Goal: Information Seeking & Learning: Learn about a topic

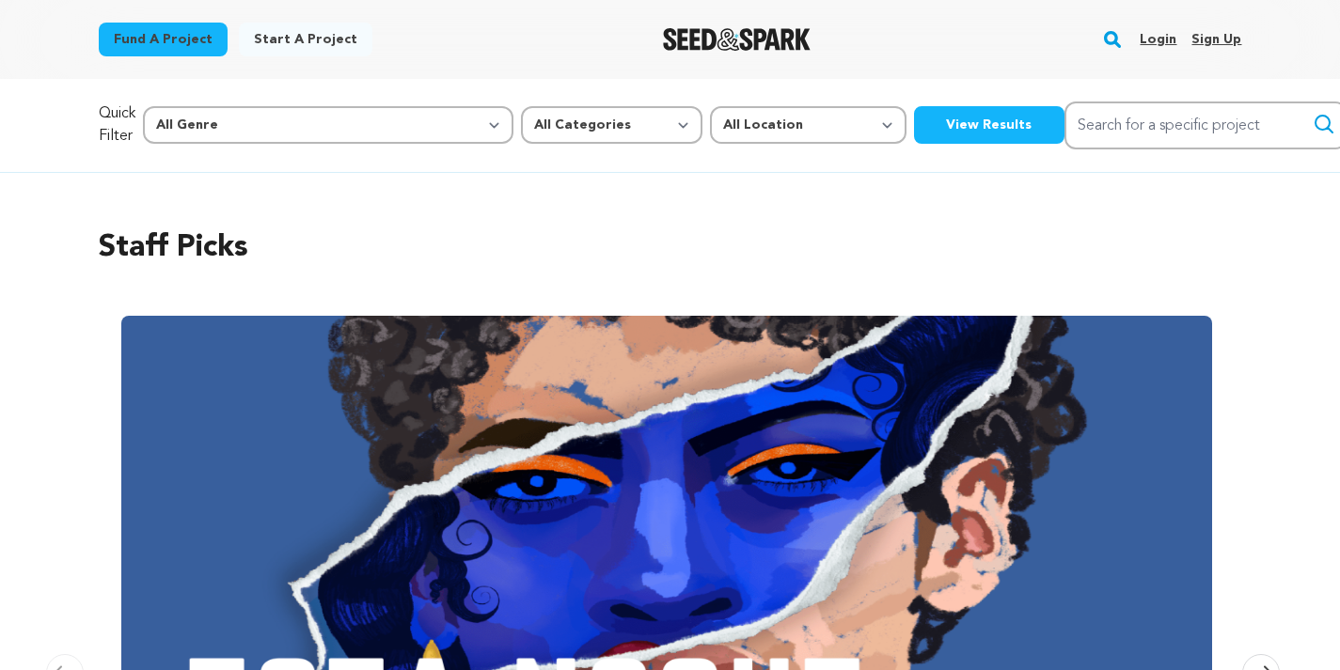
click at [1168, 37] on link "Login" at bounding box center [1157, 39] width 37 height 30
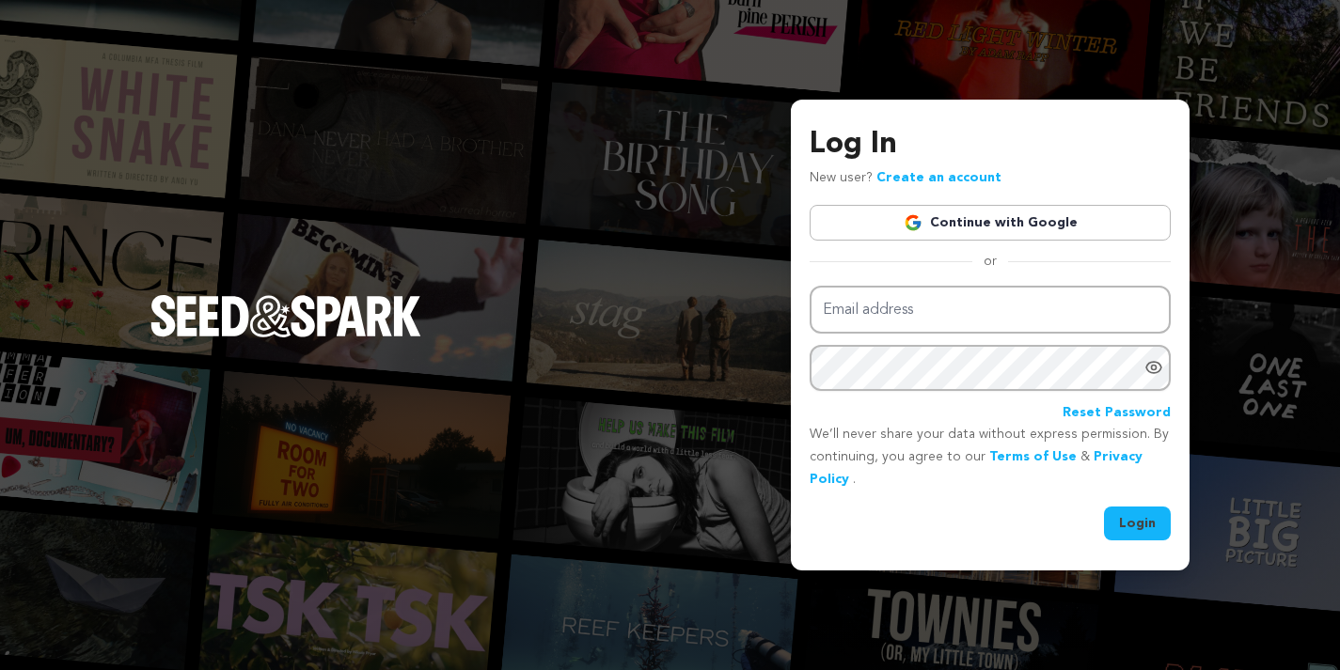
click at [1025, 217] on link "Continue with Google" at bounding box center [989, 223] width 361 height 36
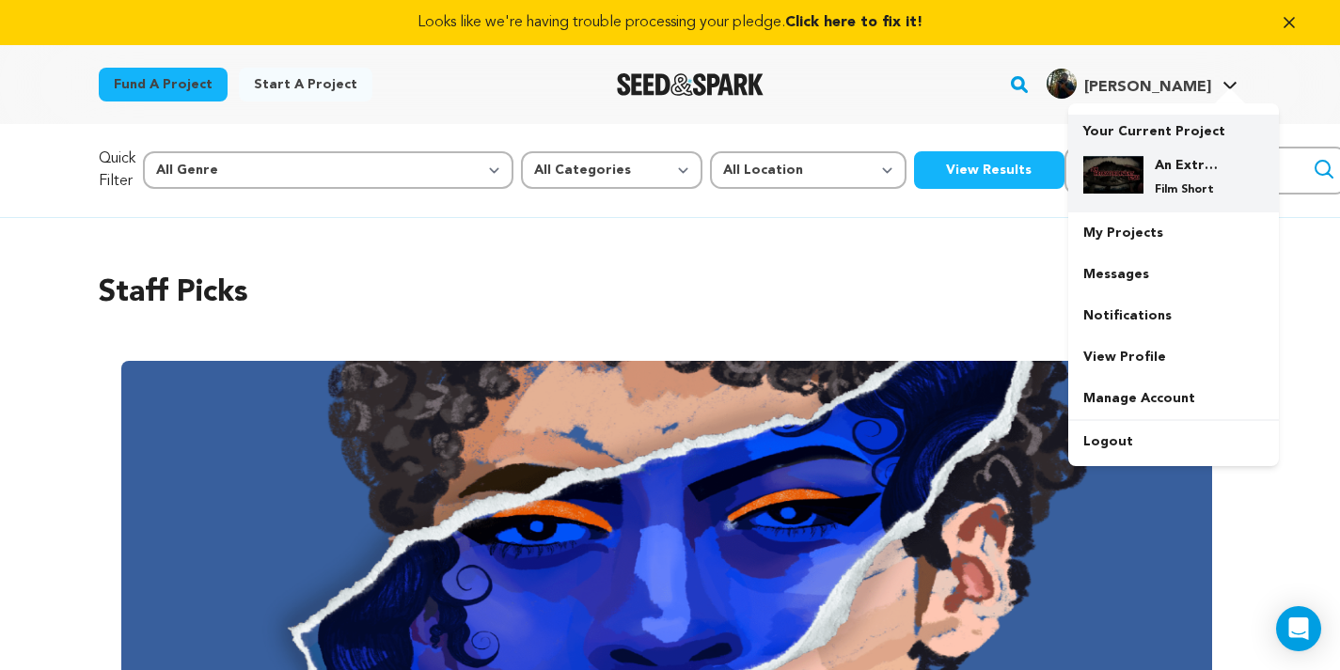
click at [1127, 181] on img at bounding box center [1113, 175] width 60 height 38
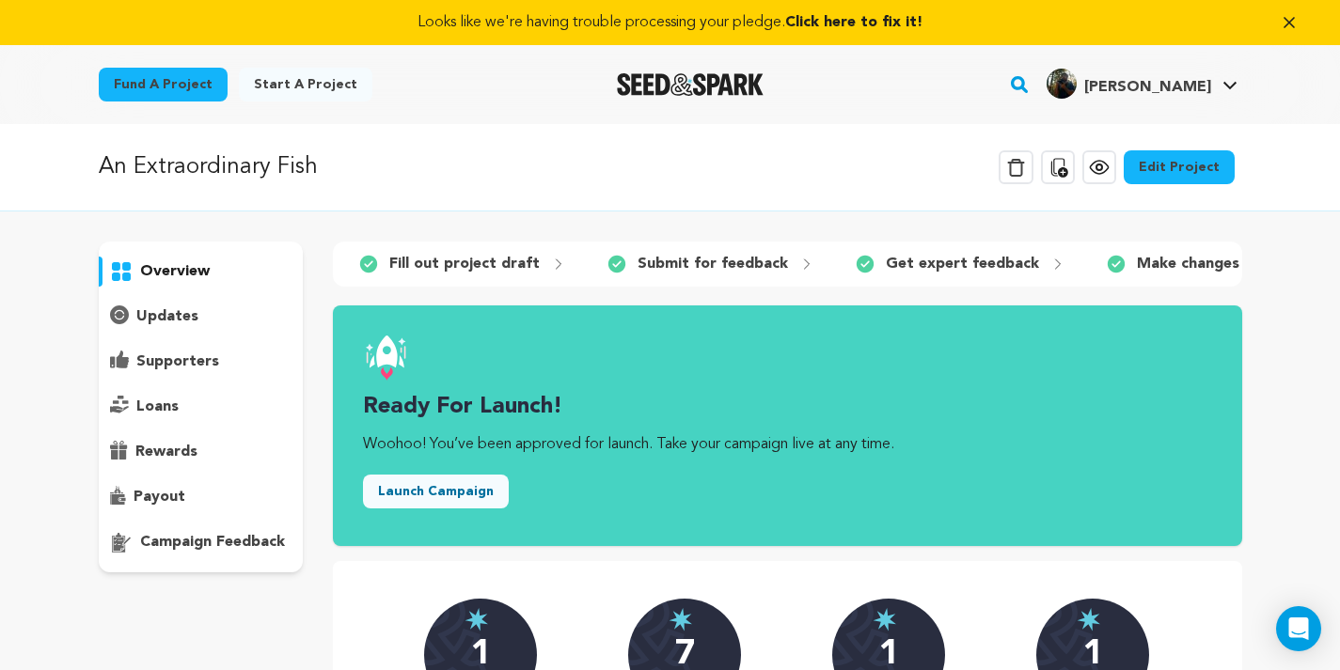
click at [205, 362] on p "supporters" at bounding box center [177, 362] width 83 height 23
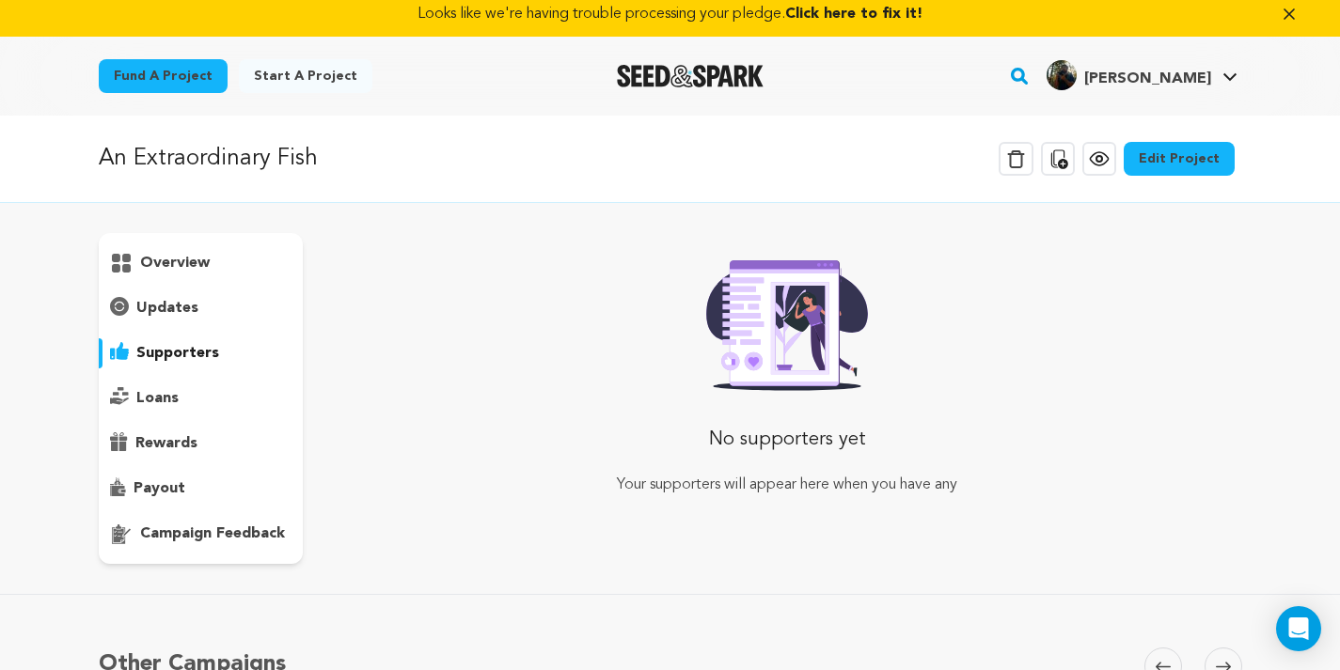
scroll to position [5, 0]
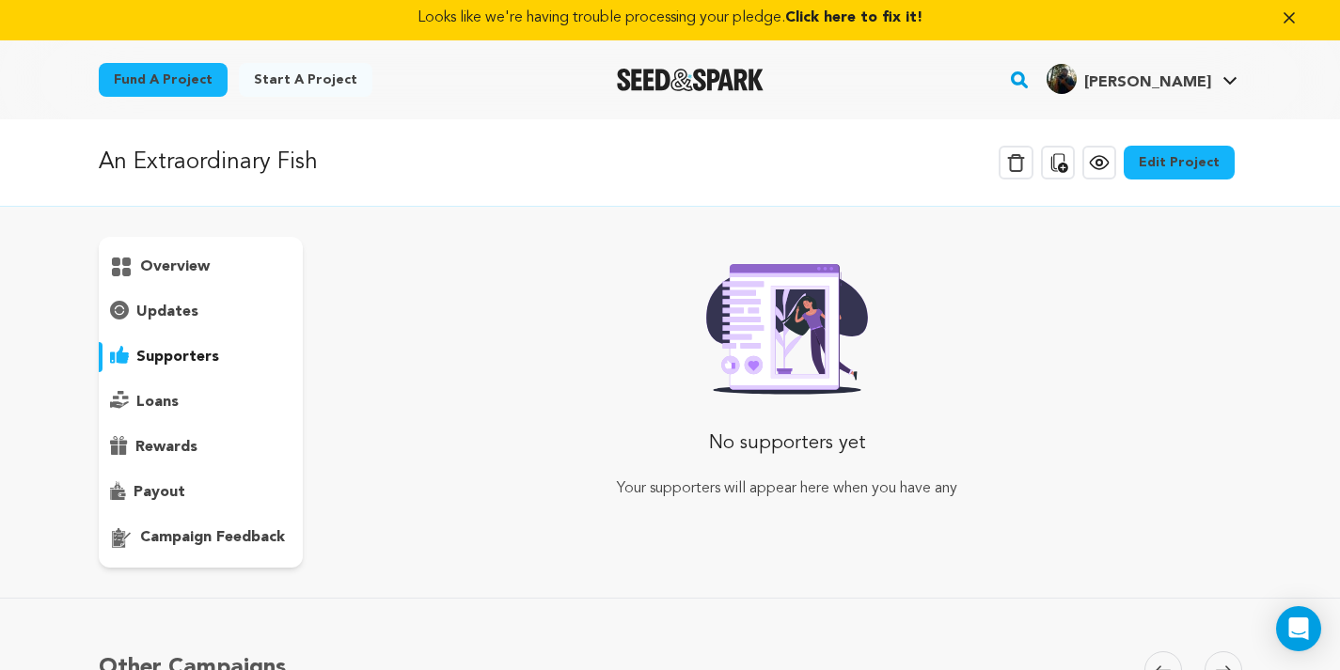
click at [177, 302] on p "updates" at bounding box center [167, 312] width 62 height 23
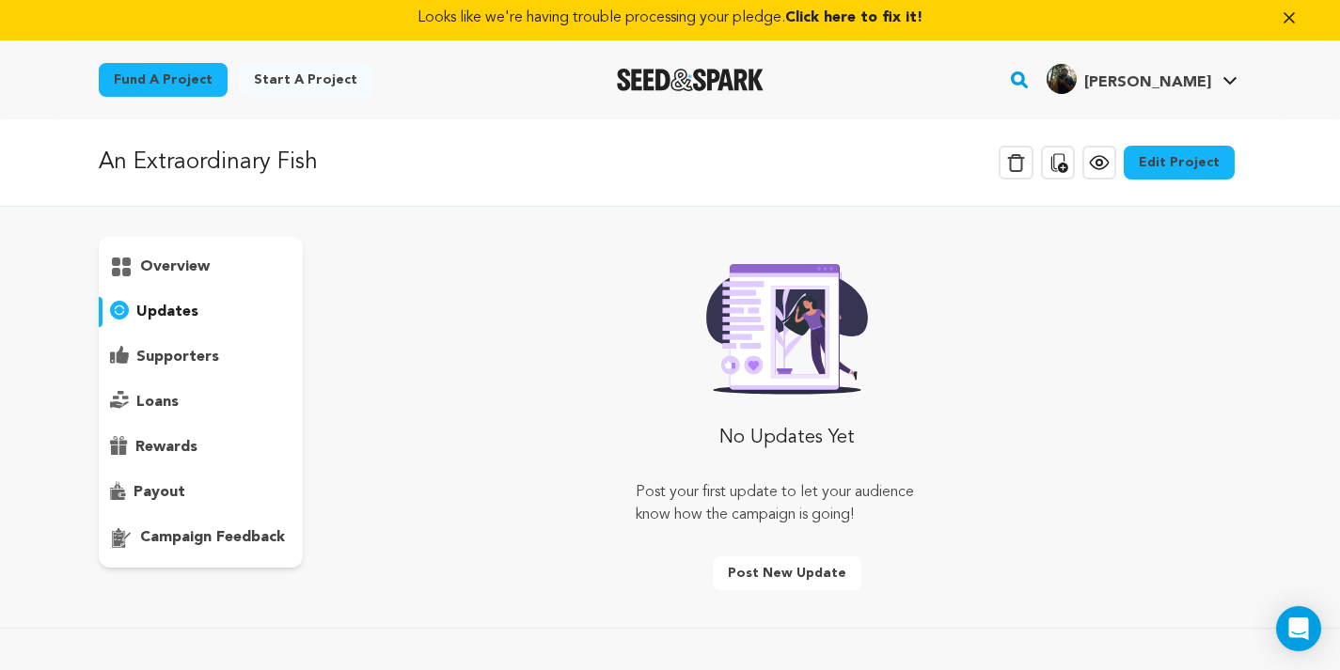
click at [173, 257] on p "overview" at bounding box center [175, 267] width 70 height 23
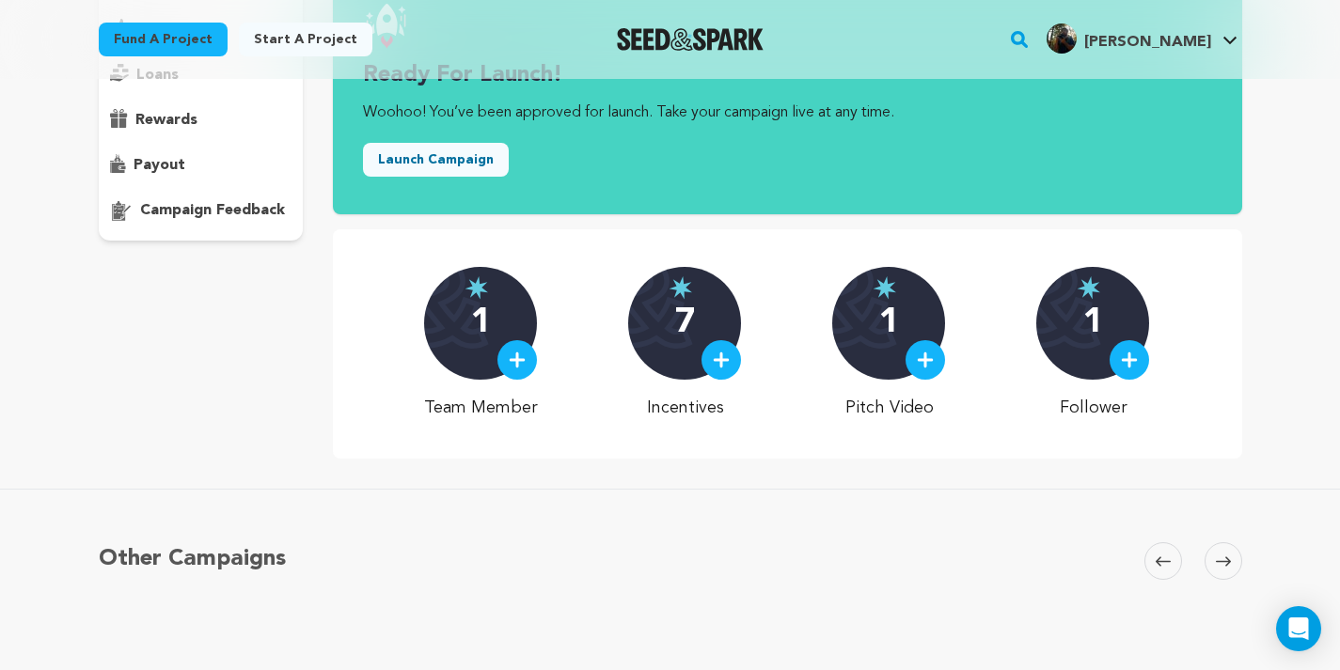
scroll to position [323, 0]
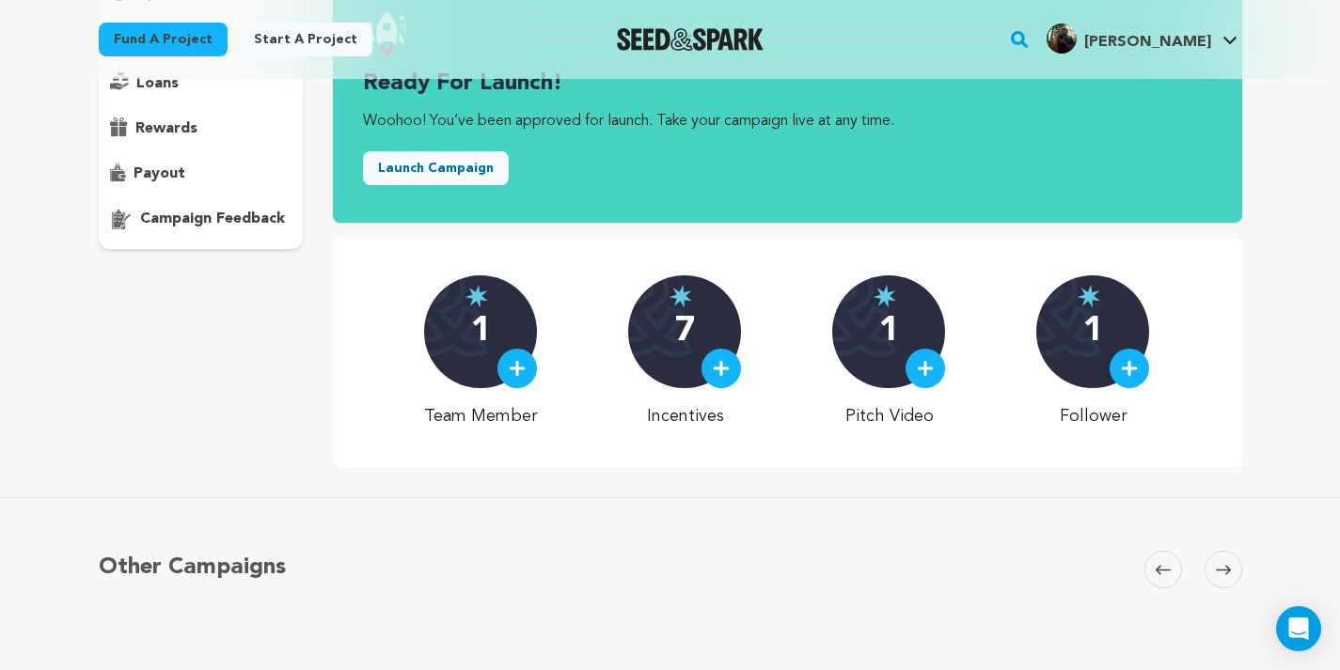
click at [1090, 332] on p "1" at bounding box center [1093, 332] width 20 height 38
click at [1144, 377] on div at bounding box center [1128, 368] width 39 height 39
click at [1135, 373] on img at bounding box center [1129, 368] width 17 height 17
